Goal: Answer question/provide support: Share knowledge or assist other users

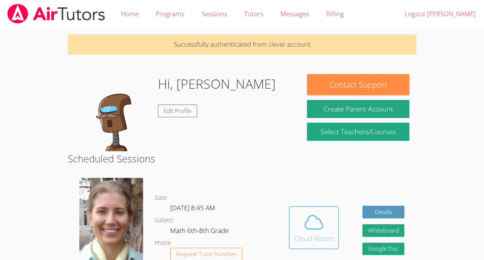
click at [305, 234] on div "Cloud Room" at bounding box center [313, 238] width 39 height 11
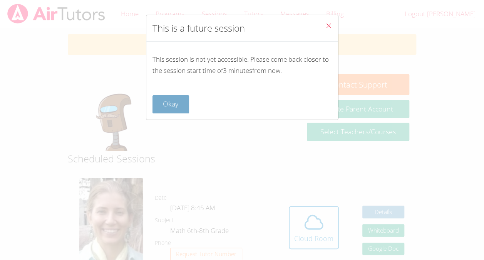
click at [182, 99] on button "Okay" at bounding box center [171, 104] width 37 height 18
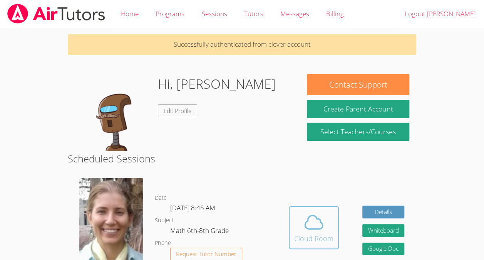
click at [305, 231] on icon at bounding box center [314, 222] width 22 height 22
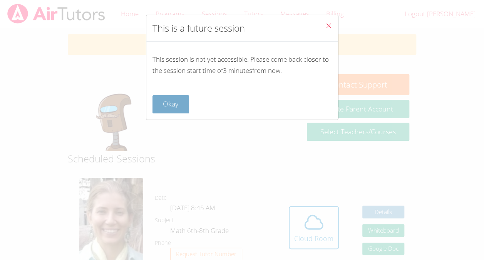
click at [173, 102] on button "Okay" at bounding box center [171, 104] width 37 height 18
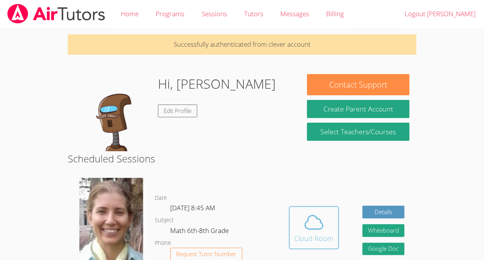
click at [322, 245] on button "Cloud Room" at bounding box center [314, 227] width 50 height 43
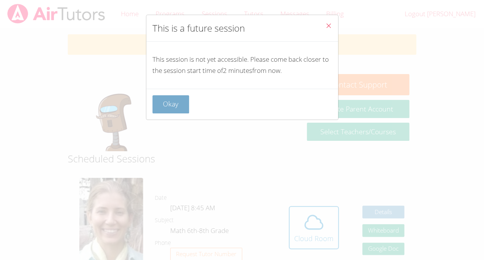
click at [181, 96] on button "Okay" at bounding box center [171, 104] width 37 height 18
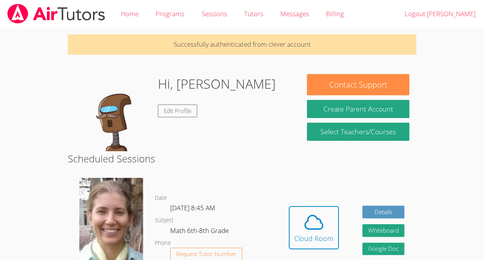
click at [245, 211] on dl "Date [DATE] 8:45 AM Subject Math 6th-8th Grade Phone Request Tutor Number" at bounding box center [216, 233] width 122 height 80
click at [311, 215] on icon at bounding box center [314, 221] width 18 height 13
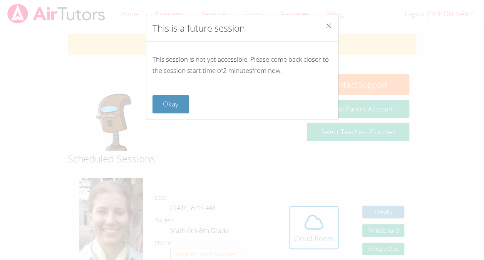
click at [163, 89] on div "Okay" at bounding box center [242, 104] width 192 height 31
click at [168, 103] on button "Okay" at bounding box center [171, 104] width 37 height 18
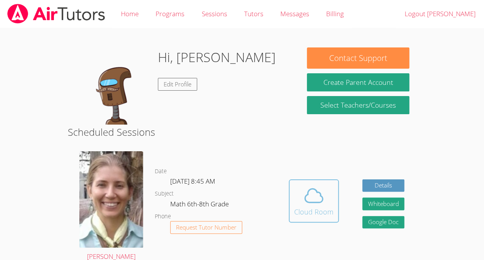
click at [321, 196] on icon at bounding box center [314, 194] width 18 height 13
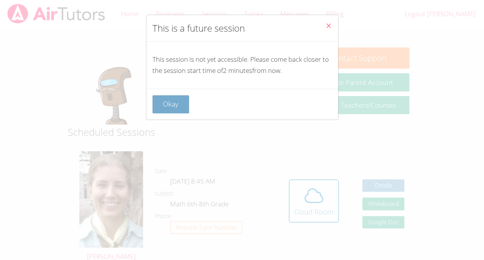
click at [185, 96] on button "Okay" at bounding box center [171, 104] width 37 height 18
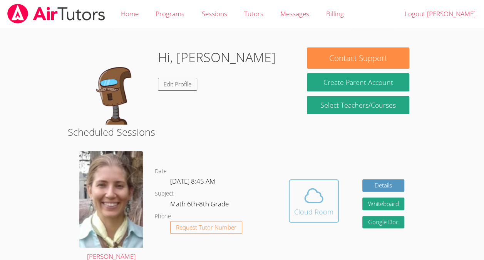
click at [308, 202] on icon at bounding box center [314, 194] width 18 height 13
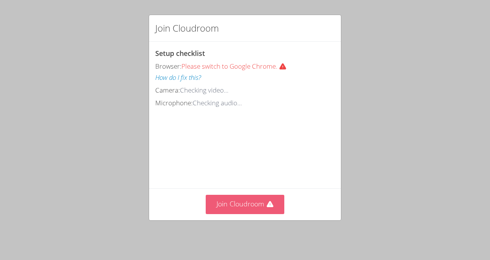
click at [237, 207] on button "Join Cloudroom" at bounding box center [245, 204] width 79 height 19
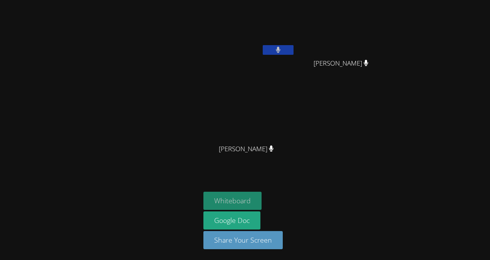
click at [239, 195] on button "Whiteboard" at bounding box center [232, 201] width 58 height 18
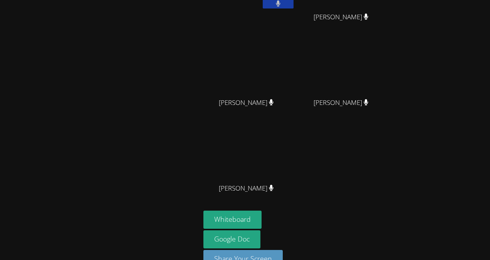
scroll to position [47, 0]
click at [246, 219] on button "Whiteboard" at bounding box center [232, 219] width 58 height 18
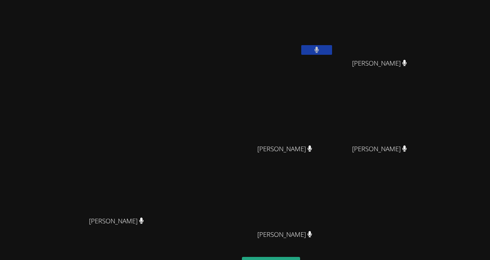
scroll to position [64, 0]
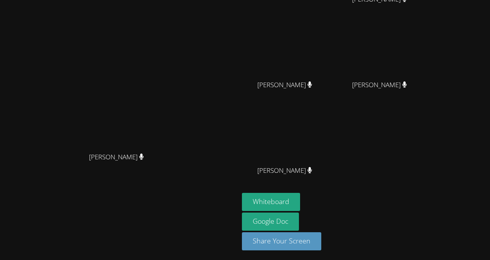
click at [5, 170] on div "[PERSON_NAME]" at bounding box center [119, 163] width 233 height 31
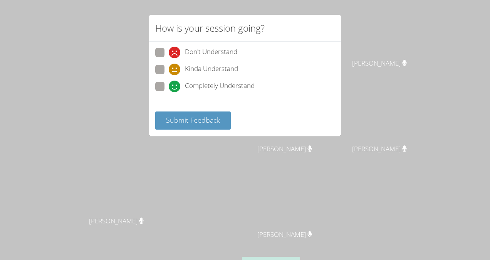
click at [169, 92] on span at bounding box center [169, 92] width 0 height 0
click at [169, 82] on input "Completely Understand" at bounding box center [172, 85] width 7 height 7
radio input "true"
click at [179, 126] on button "Submit Feedback" at bounding box center [193, 120] width 76 height 18
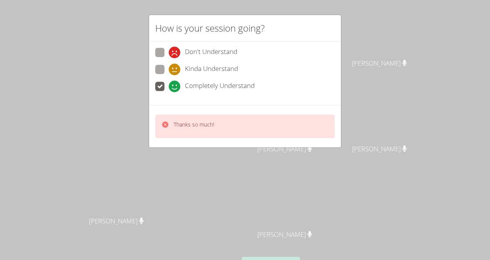
click at [181, 123] on p "Thanks so much!" at bounding box center [194, 125] width 40 height 8
click at [169, 123] on div "Thanks so much!" at bounding box center [187, 126] width 53 height 11
click at [169, 92] on span at bounding box center [169, 92] width 0 height 0
click at [169, 82] on input "Completely Understand" at bounding box center [172, 85] width 7 height 7
